Goal: Task Accomplishment & Management: Use online tool/utility

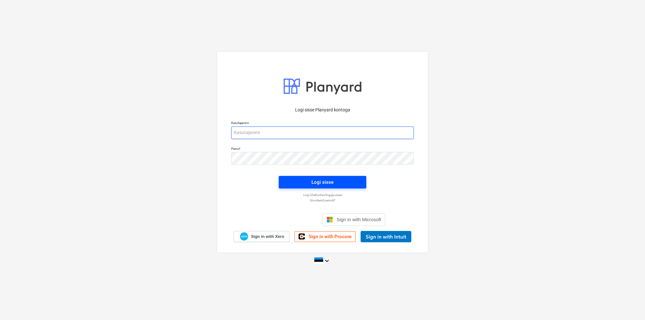
type input "[EMAIL_ADDRESS][DOMAIN_NAME]"
click at [325, 184] on div "Logi sisse" at bounding box center [323, 182] width 22 height 8
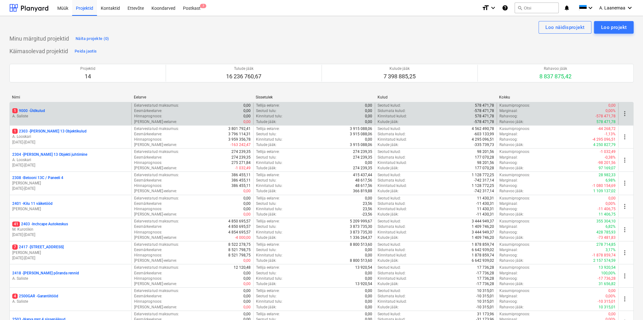
click at [39, 112] on p "1 9000 - Üldkulud" at bounding box center [28, 110] width 33 height 5
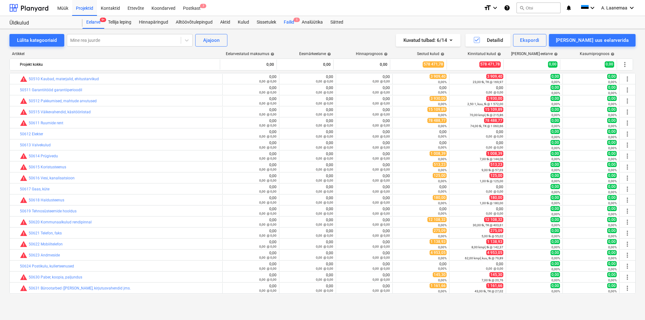
click at [290, 24] on div "Failid 1" at bounding box center [289, 22] width 18 height 13
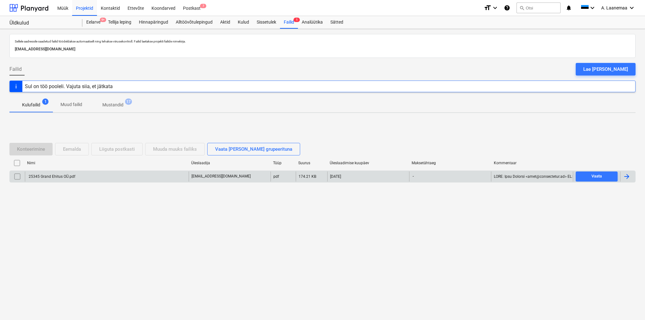
click at [62, 177] on div "25345 Grand Ehitus OÜ.pdf" at bounding box center [52, 177] width 48 height 4
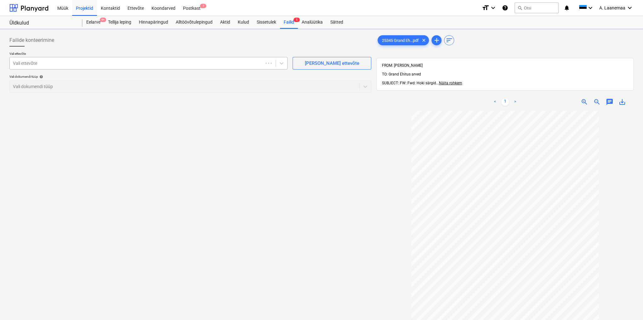
click at [36, 65] on div at bounding box center [136, 63] width 247 height 6
type input "asf"
click at [28, 66] on div at bounding box center [136, 63] width 247 height 6
click at [28, 64] on div at bounding box center [136, 63] width 247 height 6
type input "asf"
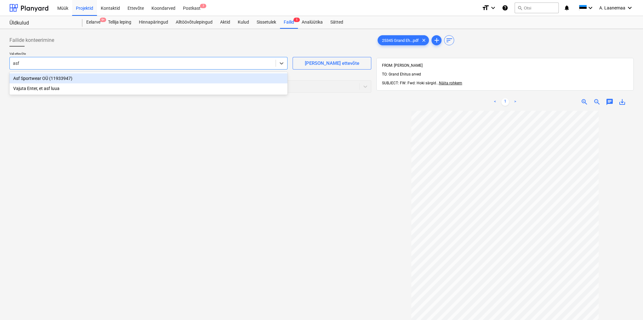
click at [29, 78] on div "Asf Sportwear OÜ (11933947)" at bounding box center [148, 78] width 278 height 10
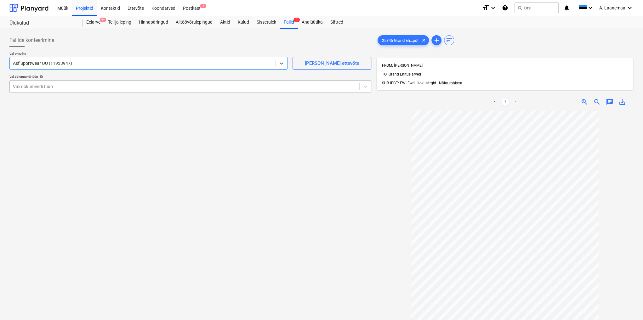
click at [30, 85] on div at bounding box center [184, 86] width 343 height 6
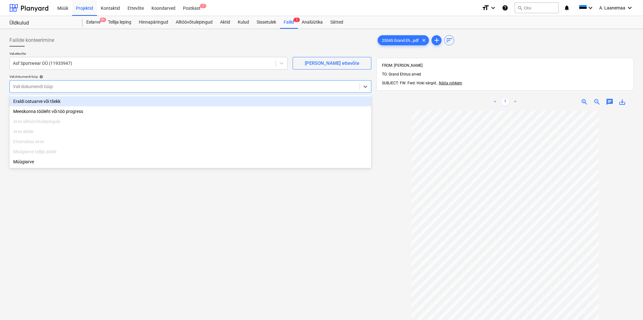
click at [32, 103] on div "Eraldi ostuarve või tšekk" at bounding box center [190, 101] width 362 height 10
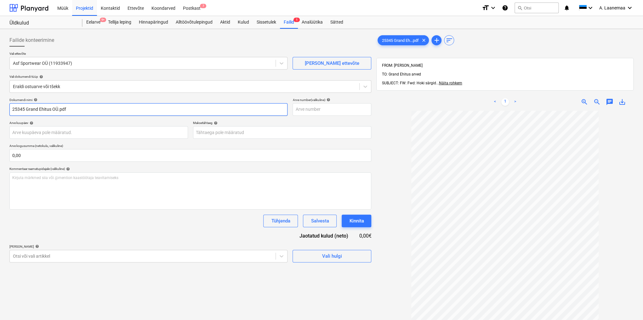
drag, startPoint x: 80, startPoint y: 108, endPoint x: 0, endPoint y: 100, distance: 80.2
click at [0, 100] on div "Failide konteerimine Vali ettevõte Asf Sportwear OÜ (11933947) [PERSON_NAME] uu…" at bounding box center [321, 224] width 643 height 390
type input "25345"
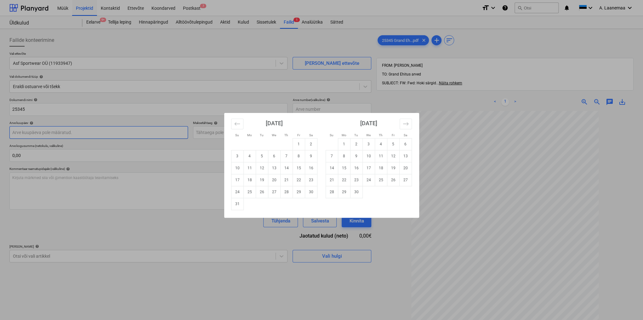
click at [41, 130] on body "Müük Projektid Kontaktid Ettevõte Koondarved Postkast 7 format_size keyboard_ar…" at bounding box center [321, 160] width 643 height 320
click at [261, 169] on td "12" at bounding box center [262, 168] width 12 height 12
type input "[DATE]"
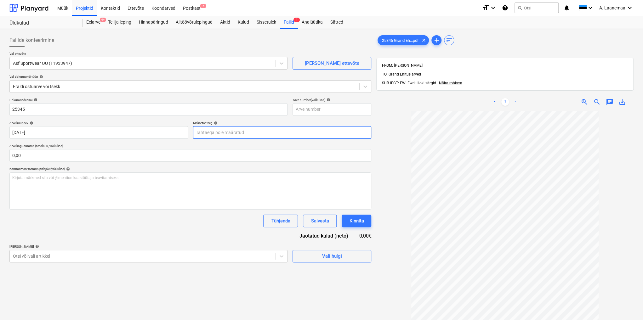
click at [261, 131] on body "Müük Projektid Kontaktid Ettevõte Koondarved Postkast 7 format_size keyboard_ar…" at bounding box center [321, 160] width 643 height 320
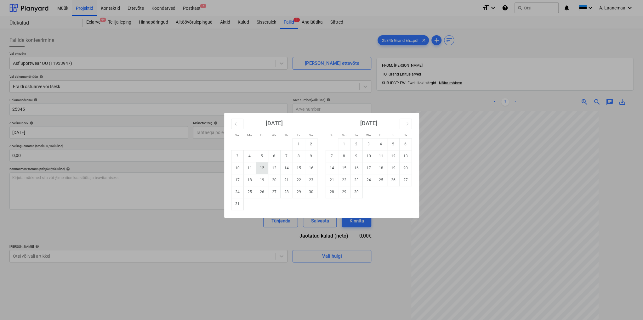
click at [263, 169] on td "12" at bounding box center [262, 168] width 12 height 12
type input "[DATE]"
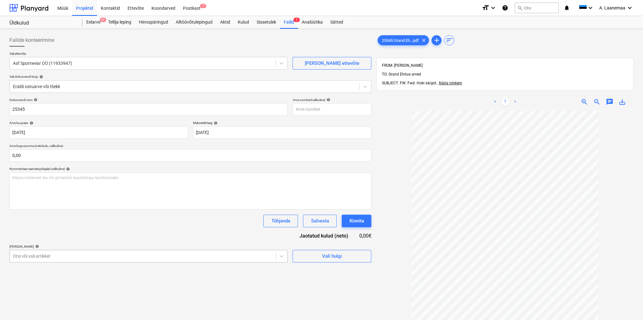
click at [196, 255] on body "Müük Projektid Kontaktid Ettevõte Koondarved Postkast 7 format_size keyboard_ar…" at bounding box center [321, 160] width 643 height 320
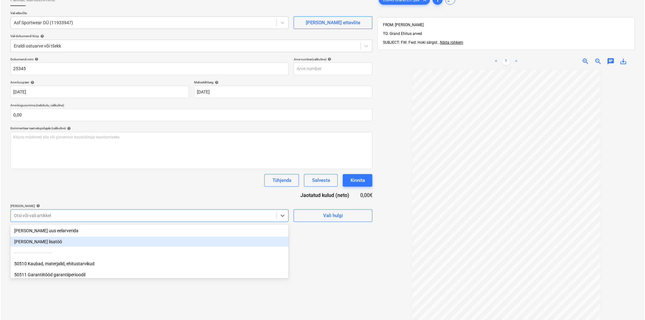
scroll to position [43, 0]
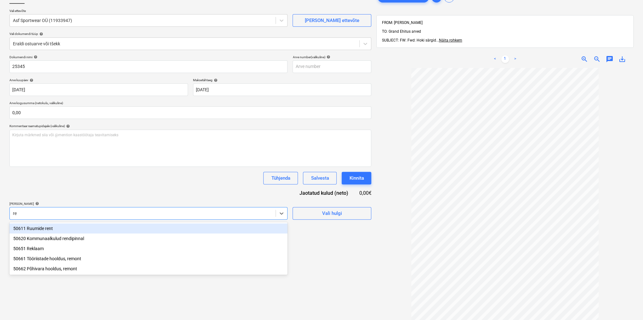
type input "rek"
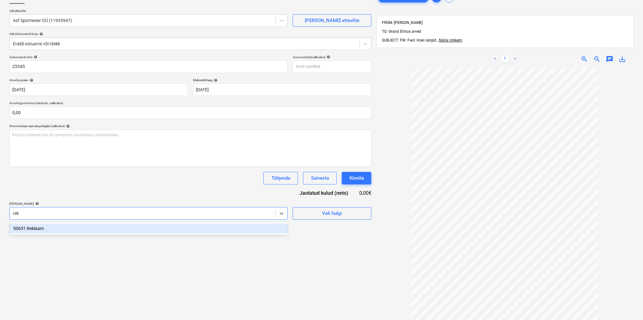
click at [43, 227] on div "50651 Reklaam" at bounding box center [148, 229] width 278 height 10
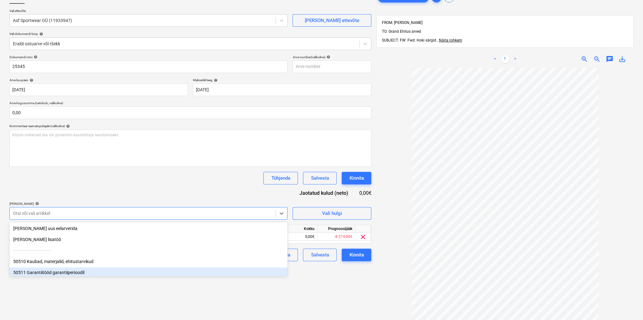
click at [358, 289] on div "Failide konteerimine Vali ettevõte Asf Sportwear OÜ (11933947) [PERSON_NAME] uu…" at bounding box center [190, 177] width 367 height 376
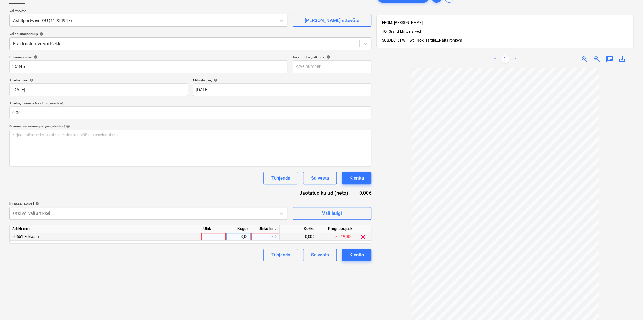
click at [267, 237] on div "0,00" at bounding box center [265, 237] width 23 height 8
type input "350"
click at [355, 259] on div "Kinnita" at bounding box center [356, 255] width 14 height 8
